Goal: Task Accomplishment & Management: Manage account settings

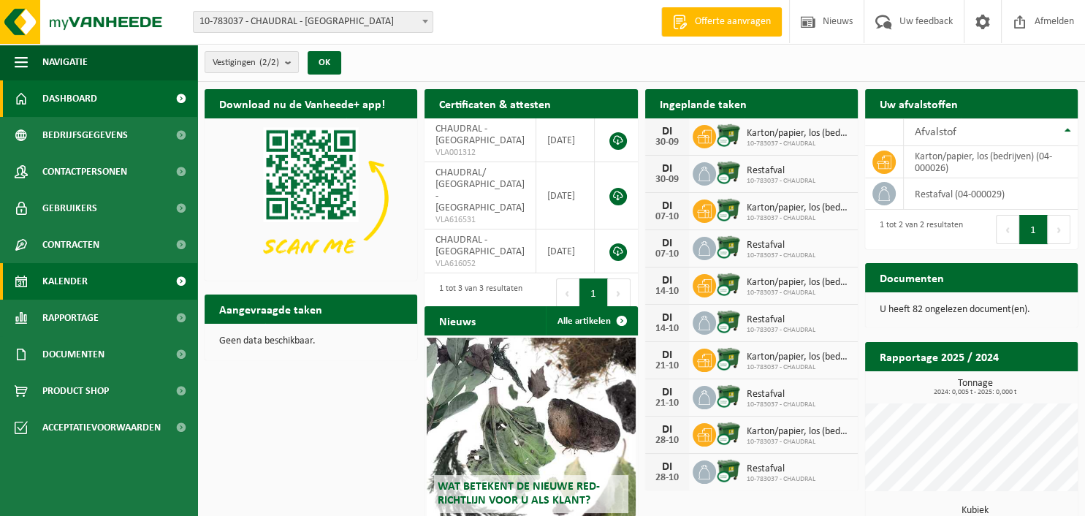
click at [62, 282] on span "Kalender" at bounding box center [64, 281] width 45 height 37
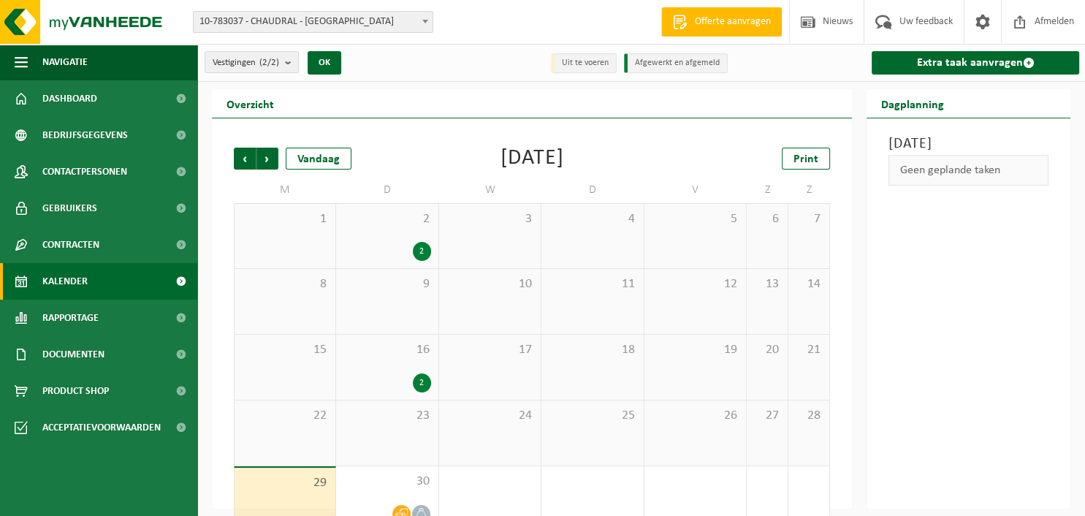
scroll to position [30, 0]
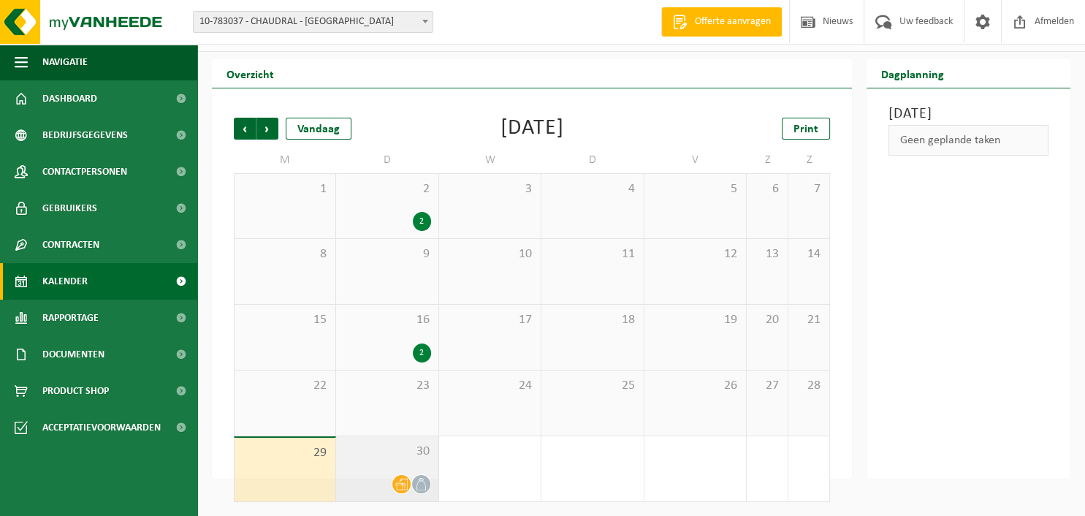
click at [368, 448] on span "30" at bounding box center [386, 451] width 87 height 16
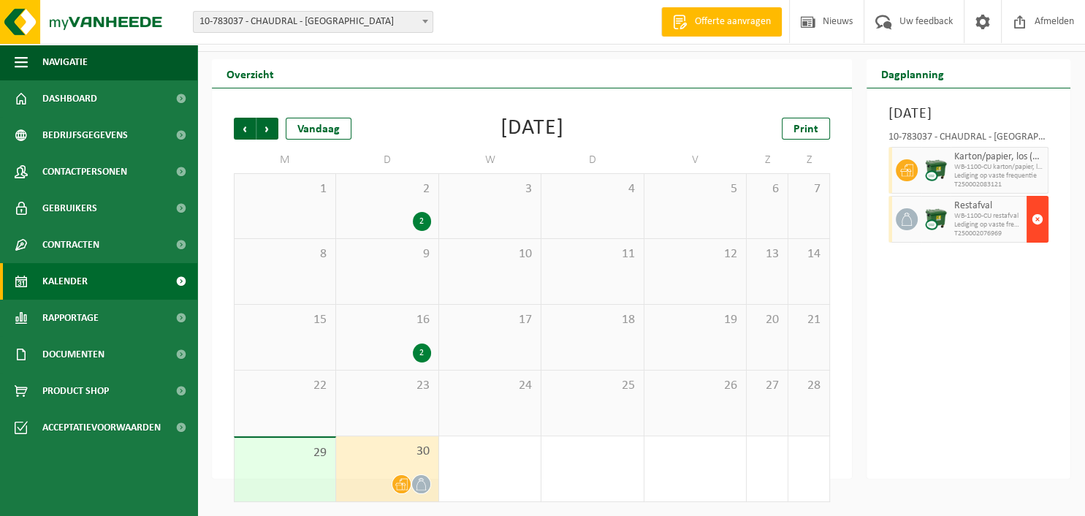
click at [1039, 233] on span "button" at bounding box center [1037, 218] width 12 height 29
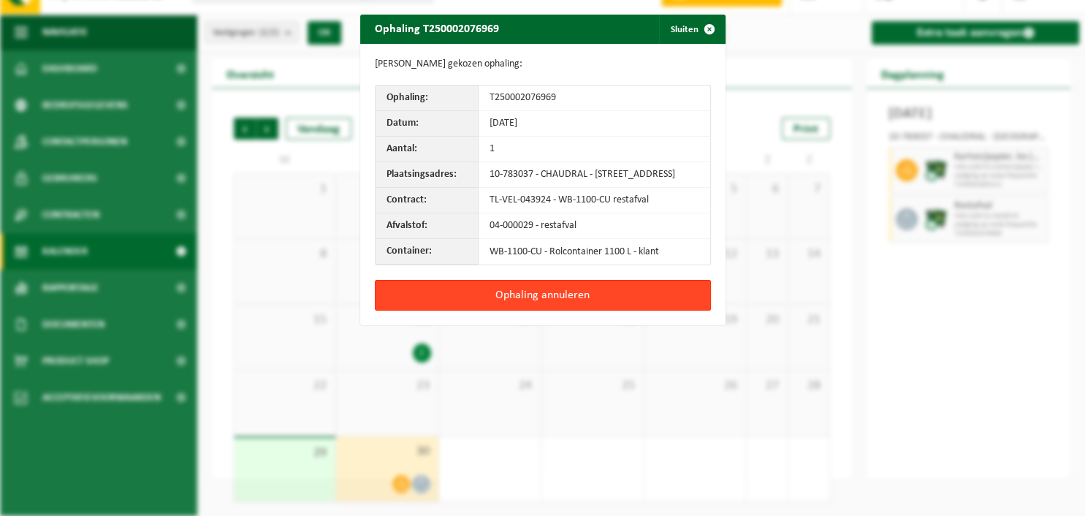
click at [498, 305] on button "Ophaling annuleren" at bounding box center [543, 295] width 336 height 31
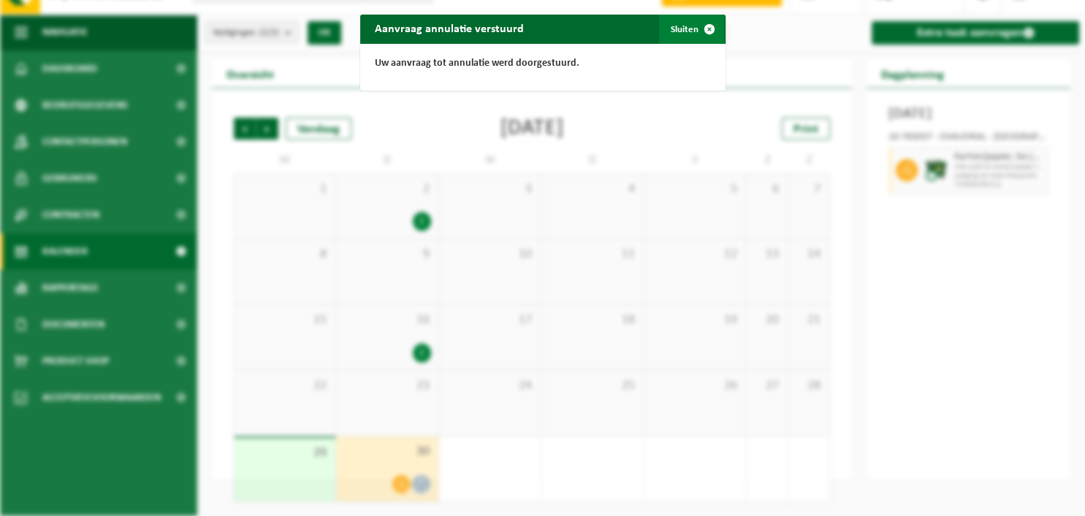
click at [686, 32] on button "Sluiten" at bounding box center [691, 29] width 65 height 29
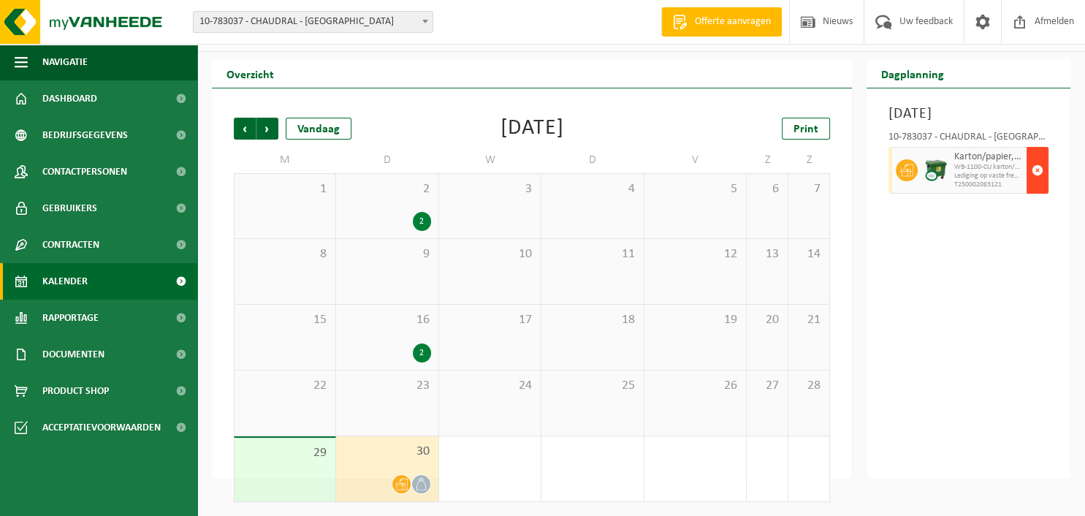
click at [1041, 176] on button "button" at bounding box center [1037, 170] width 22 height 47
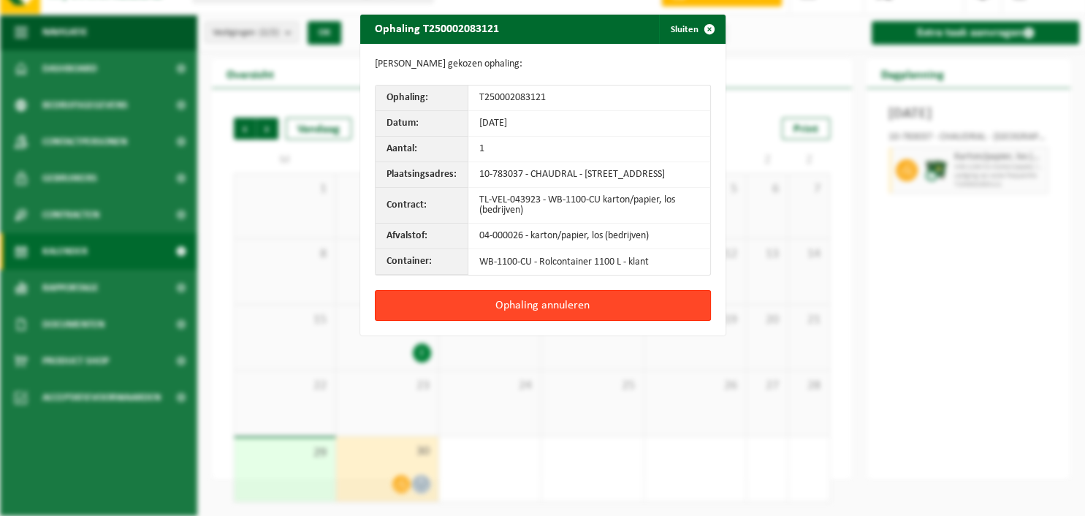
click at [537, 308] on button "Ophaling annuleren" at bounding box center [543, 305] width 336 height 31
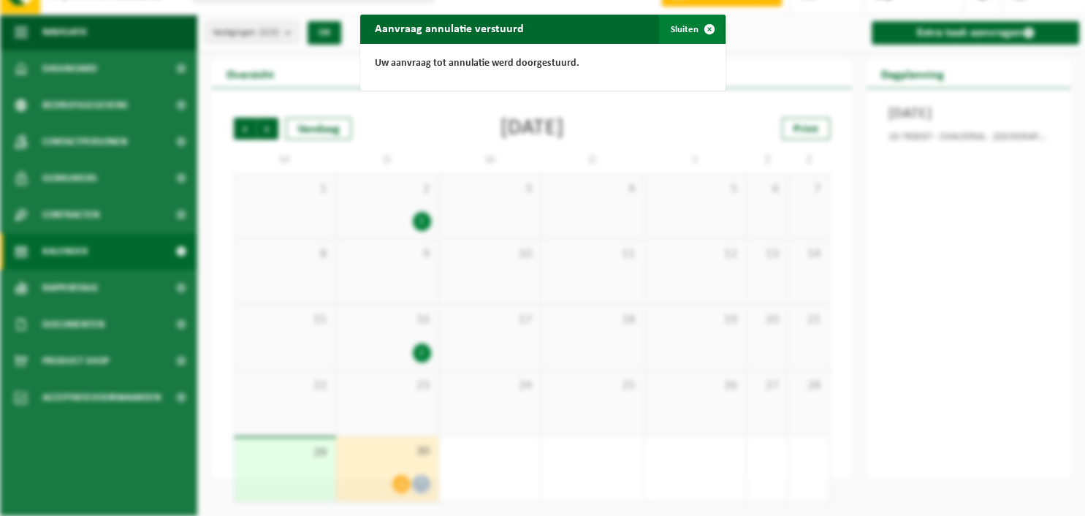
click at [676, 36] on button "Sluiten" at bounding box center [691, 29] width 65 height 29
